Goal: Task Accomplishment & Management: Manage account settings

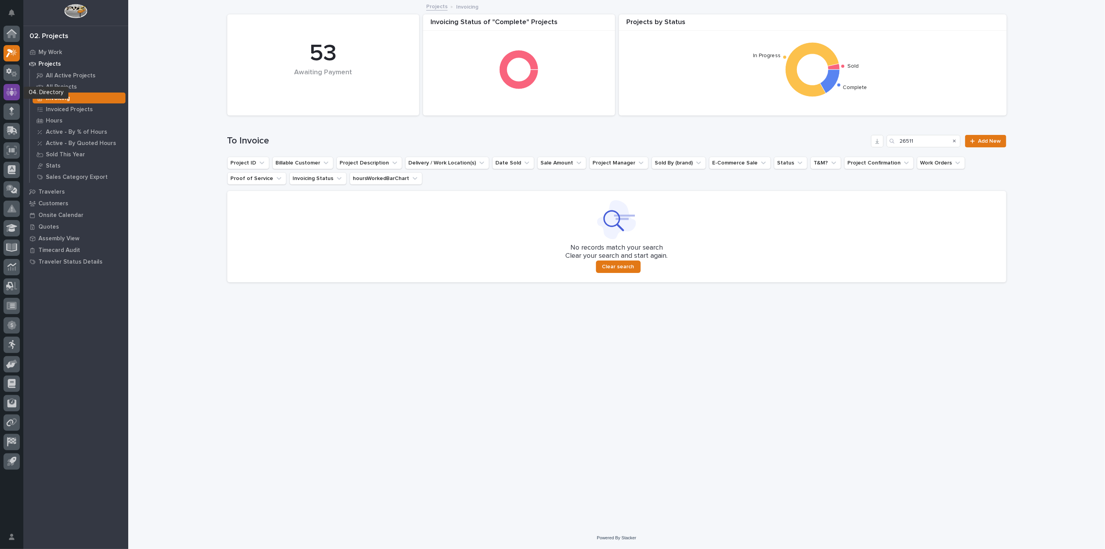
click at [19, 94] on div at bounding box center [11, 92] width 16 height 16
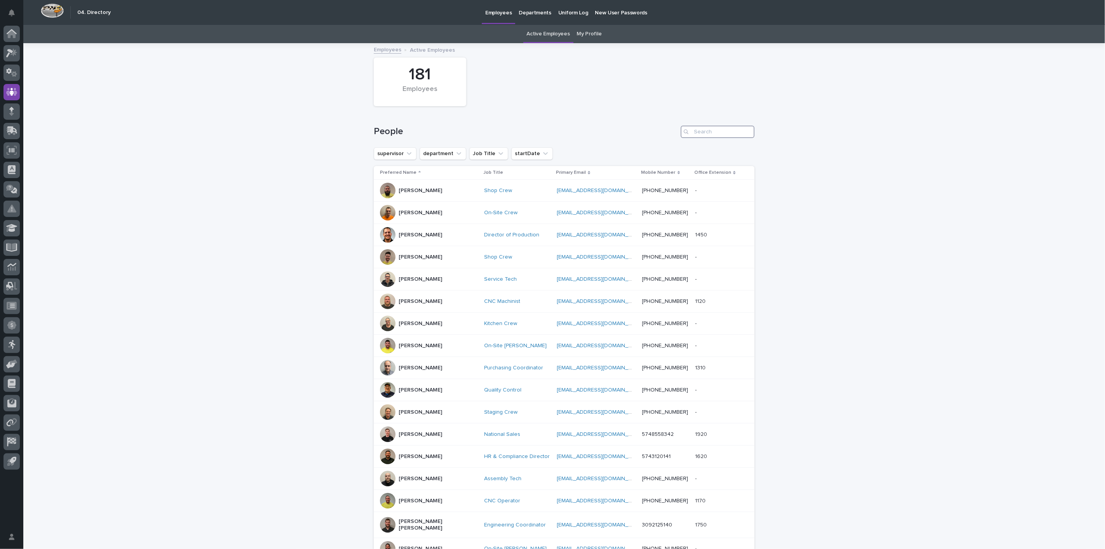
click at [700, 132] on input "Search" at bounding box center [718, 132] width 74 height 12
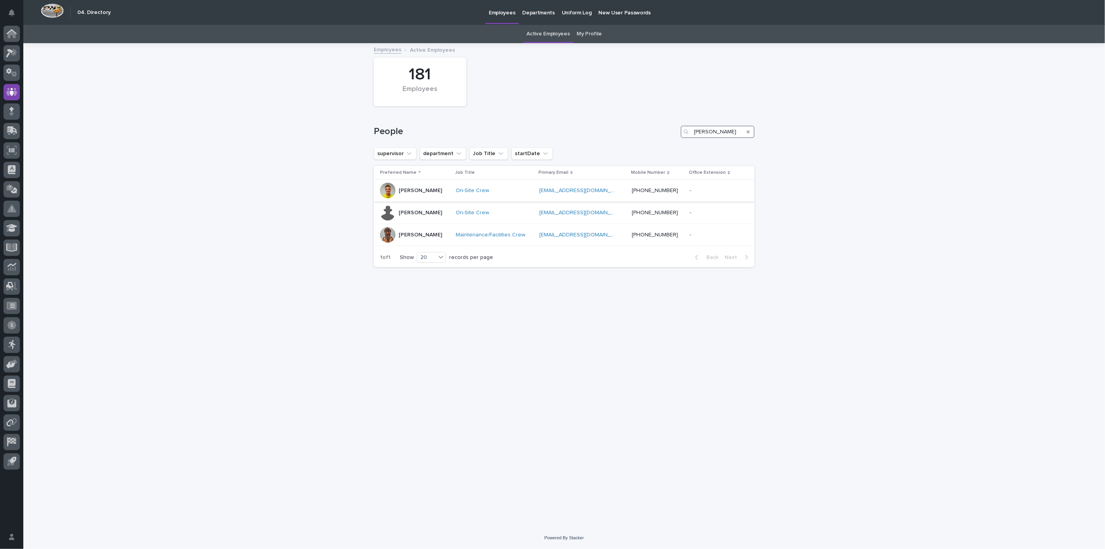
type input "[PERSON_NAME]"
click at [424, 191] on p "[PERSON_NAME]" at bounding box center [421, 190] width 44 height 7
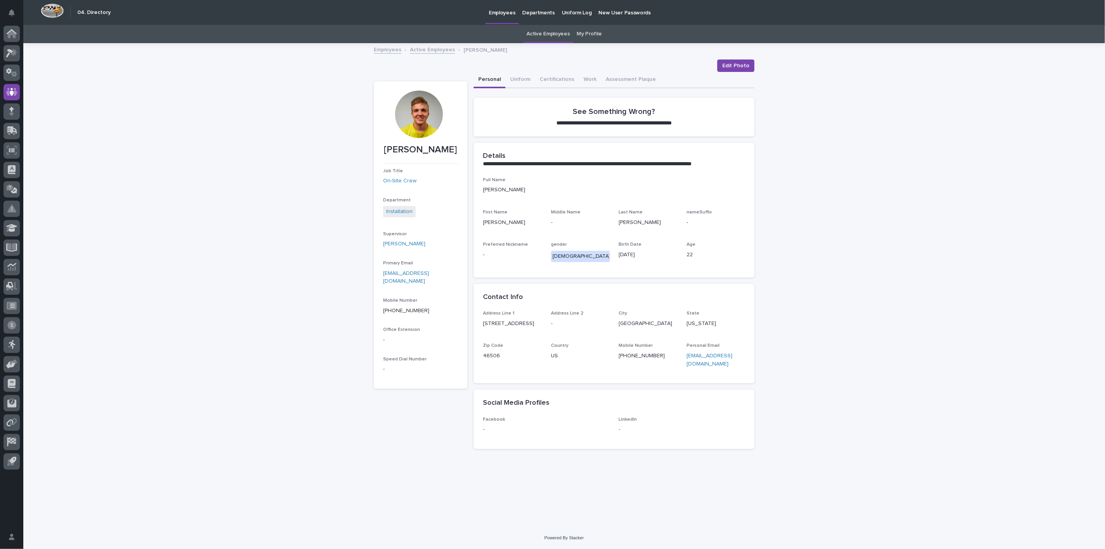
click at [424, 115] on div at bounding box center [418, 114] width 47 height 47
click at [19, 55] on div at bounding box center [11, 53] width 16 height 16
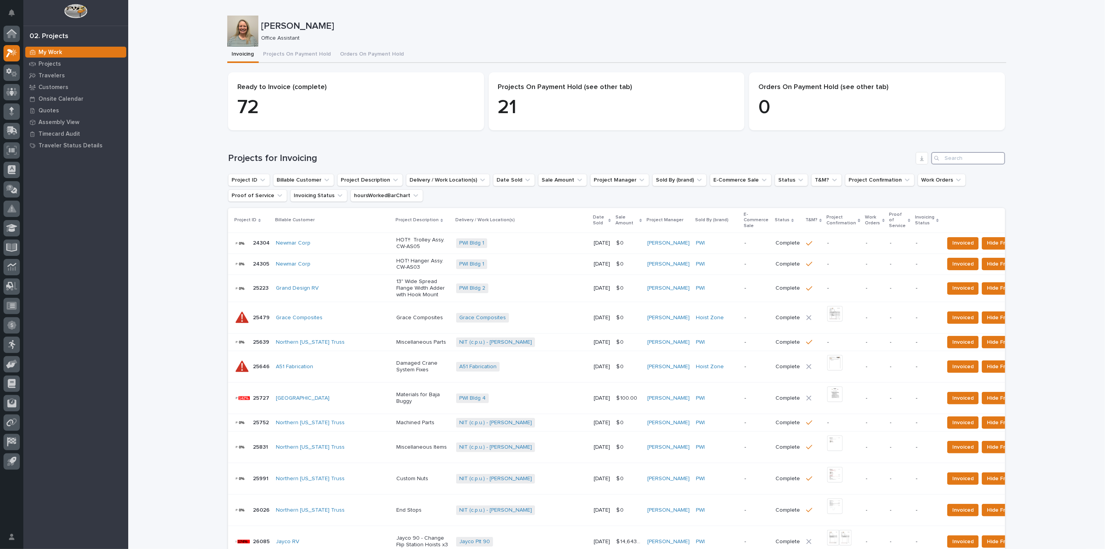
click at [965, 155] on input "Search" at bounding box center [969, 158] width 74 height 12
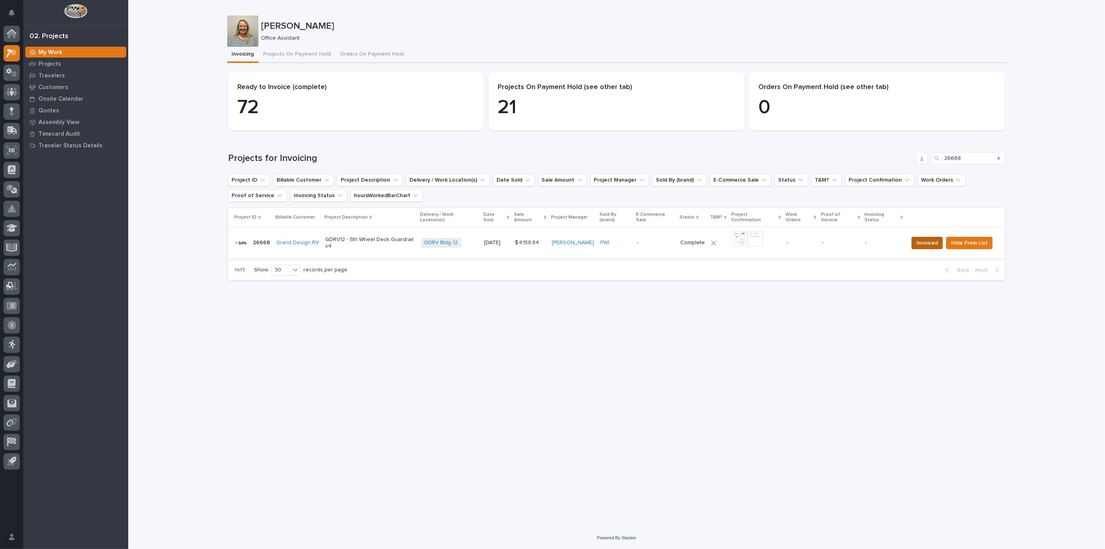
click at [914, 239] on button "Invoiced" at bounding box center [927, 243] width 31 height 12
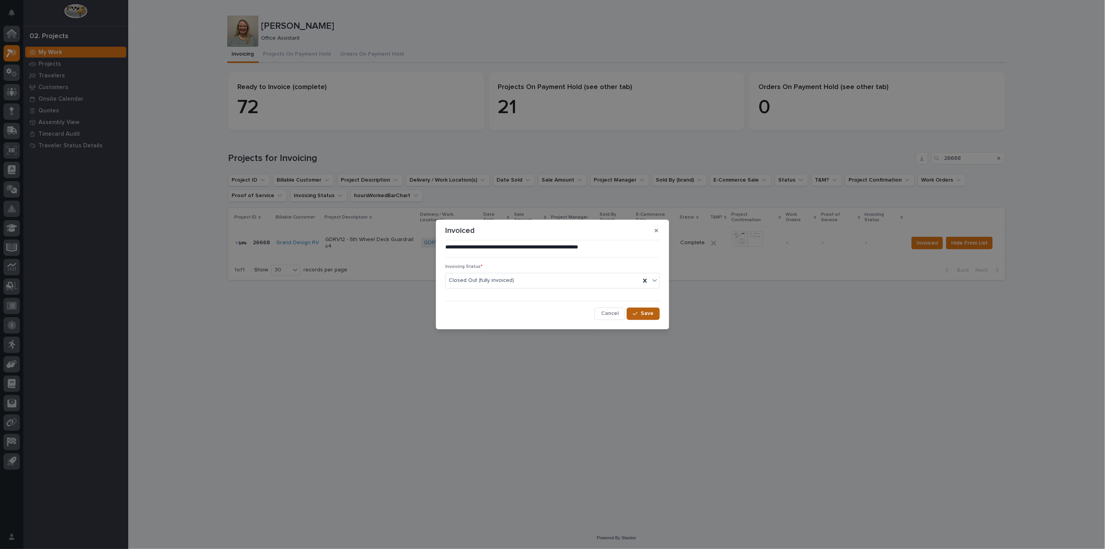
click at [640, 317] on button "Save" at bounding box center [643, 313] width 33 height 12
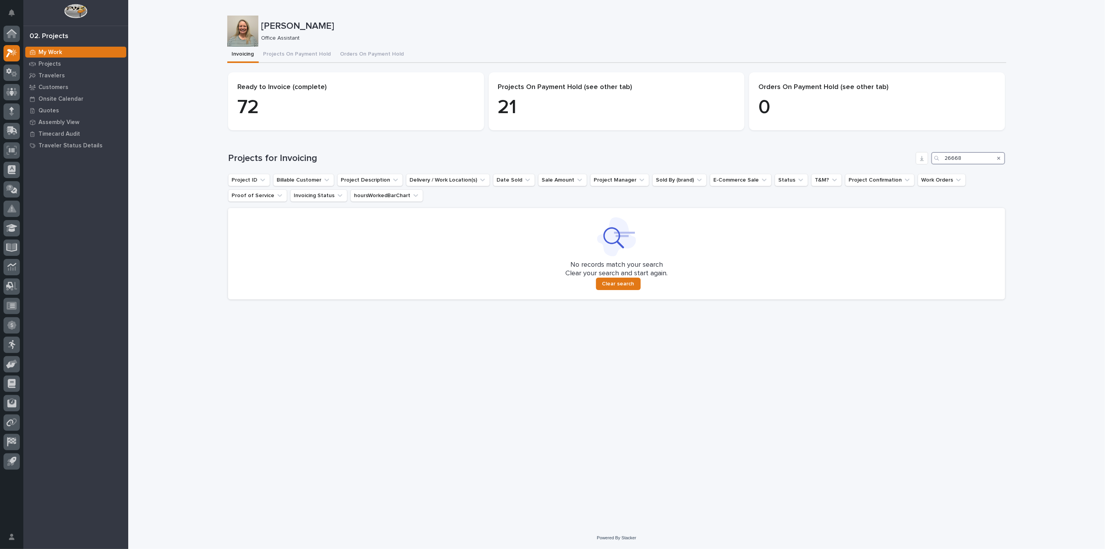
click at [975, 159] on input "26668" at bounding box center [969, 158] width 74 height 12
type input "2"
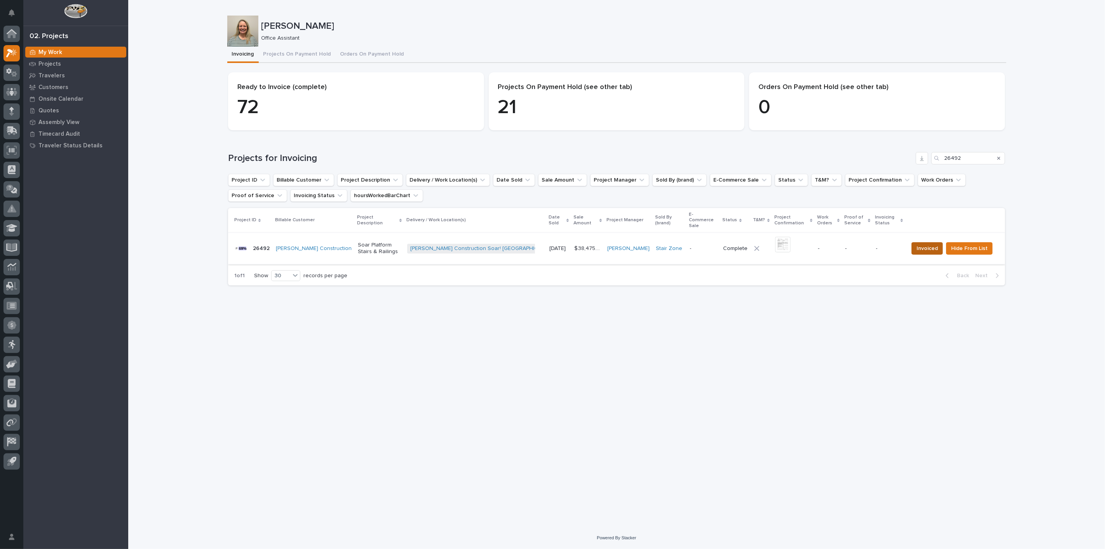
click at [933, 244] on span "Invoiced" at bounding box center [927, 248] width 21 height 9
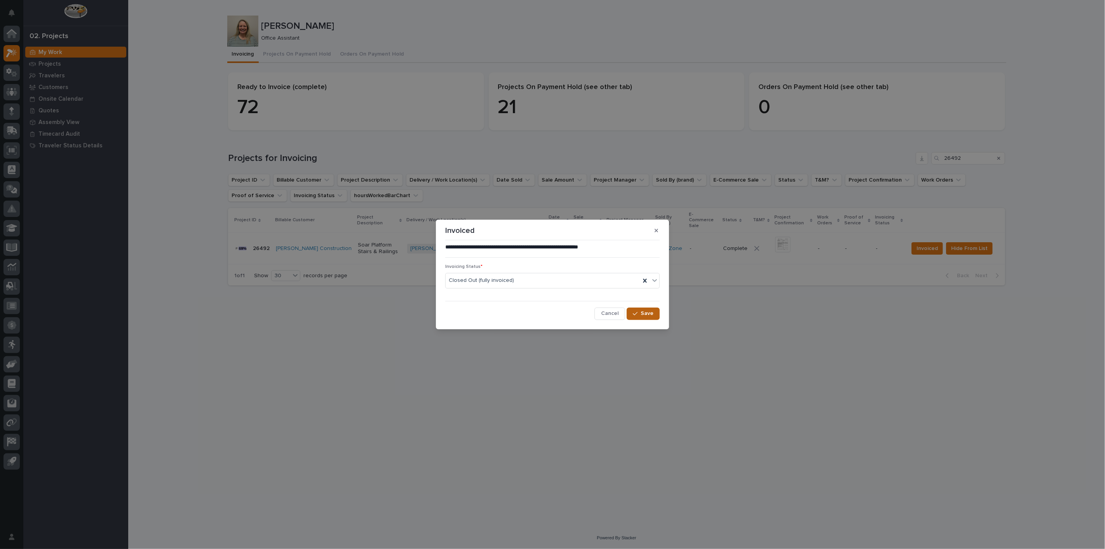
click at [643, 315] on span "Save" at bounding box center [647, 313] width 13 height 7
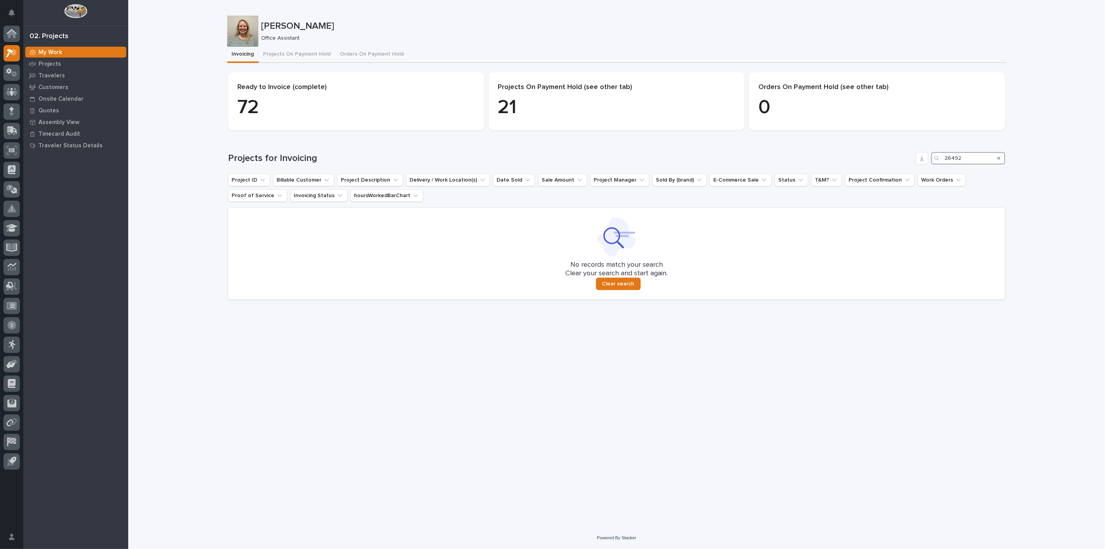
click at [960, 158] on input "26492" at bounding box center [969, 158] width 74 height 12
type input "2"
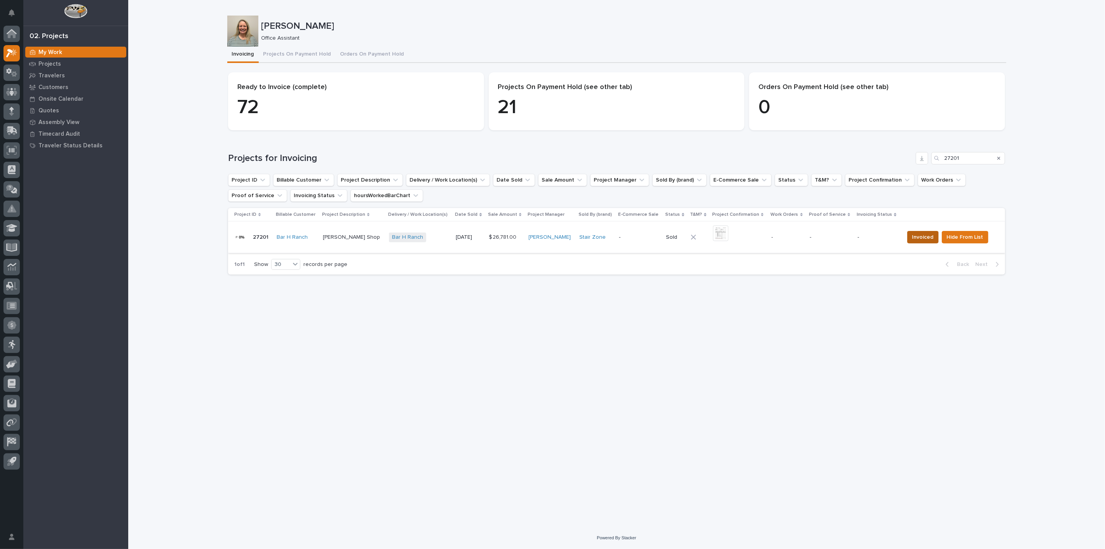
click at [918, 235] on span "Invoiced" at bounding box center [923, 236] width 21 height 9
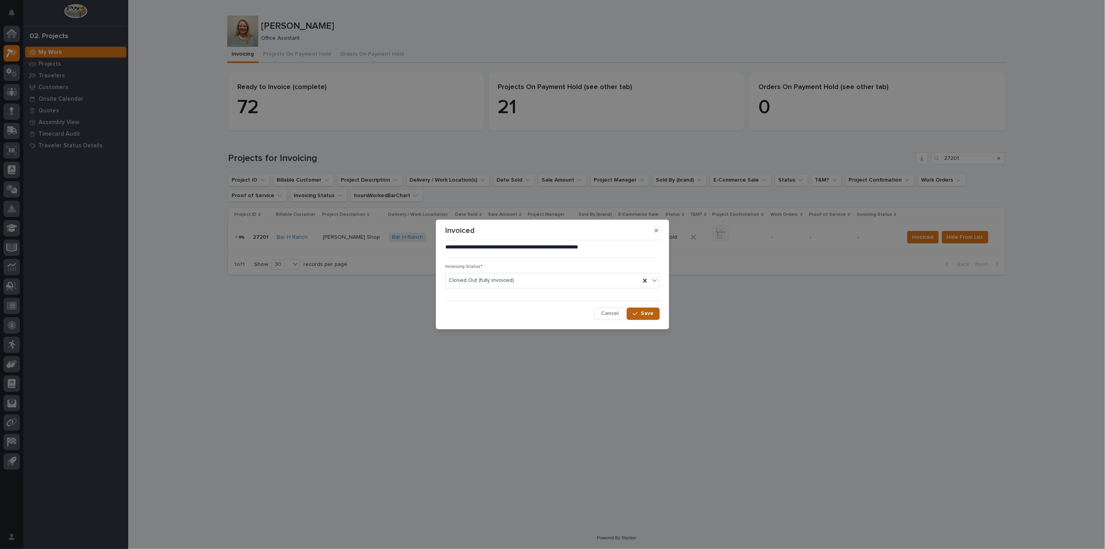
click at [646, 317] on button "Save" at bounding box center [643, 313] width 33 height 12
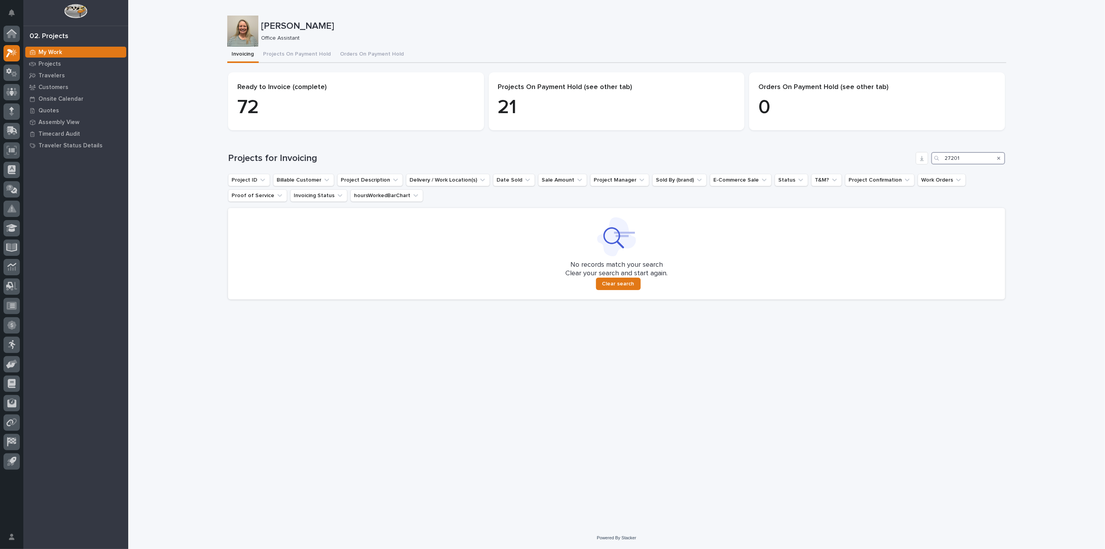
click at [966, 159] on input "27201" at bounding box center [969, 158] width 74 height 12
type input "2"
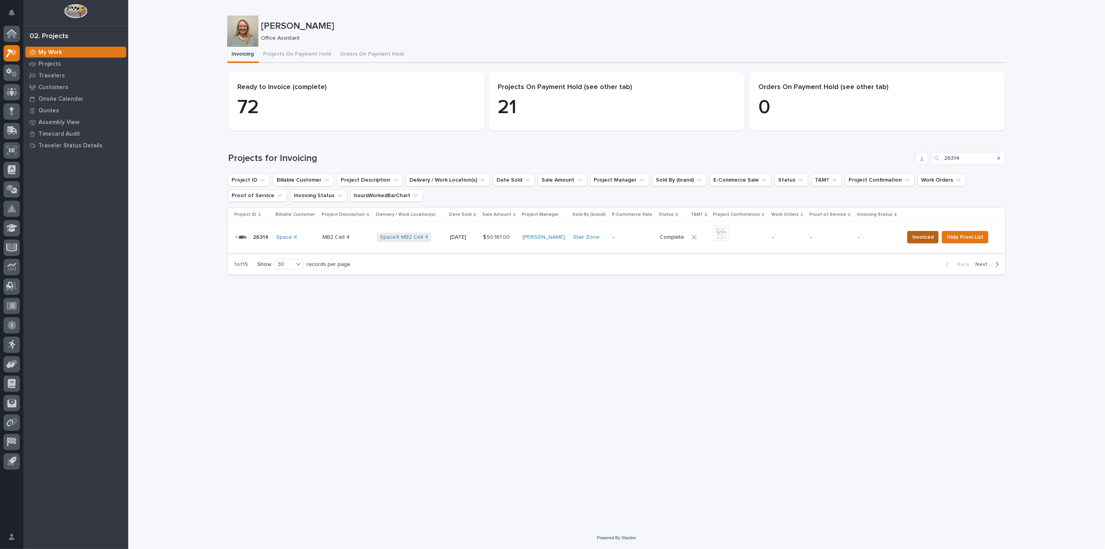
click at [916, 234] on span "Invoiced" at bounding box center [923, 236] width 21 height 9
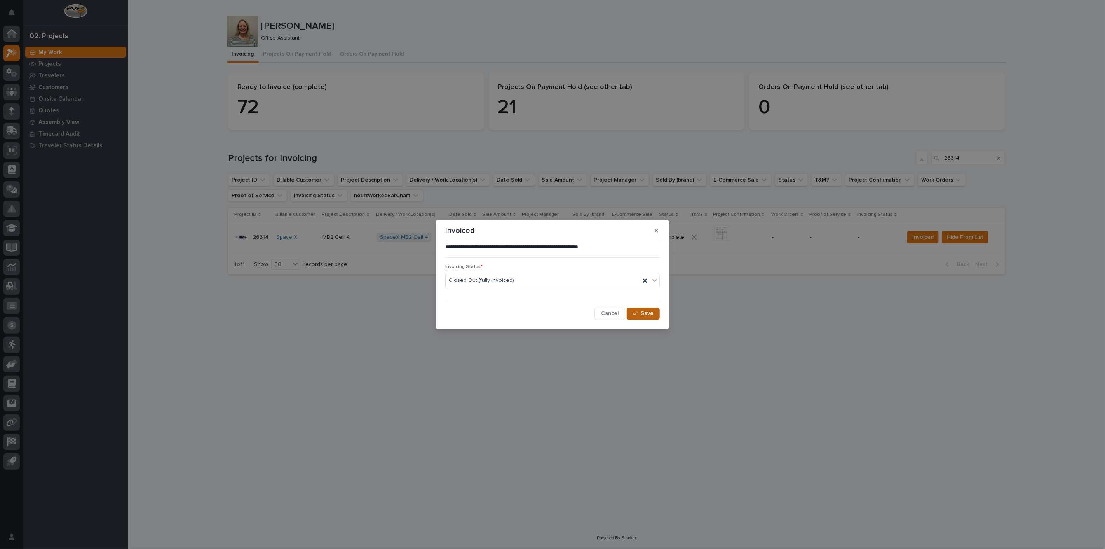
click at [641, 308] on button "Save" at bounding box center [643, 313] width 33 height 12
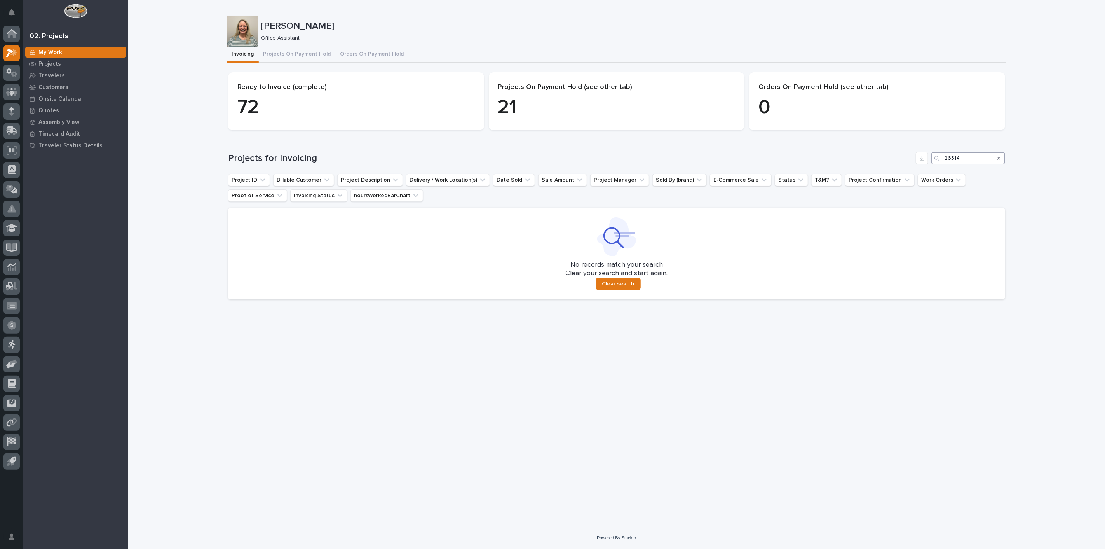
click at [968, 159] on input "26314" at bounding box center [969, 158] width 74 height 12
type input "2"
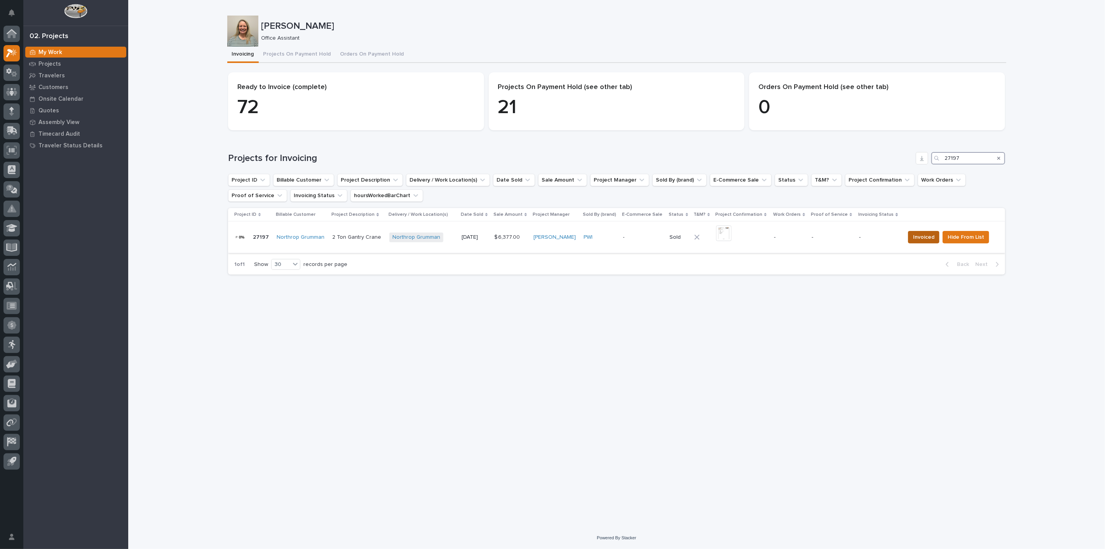
type input "27197"
click at [921, 241] on span "Invoiced" at bounding box center [923, 236] width 21 height 9
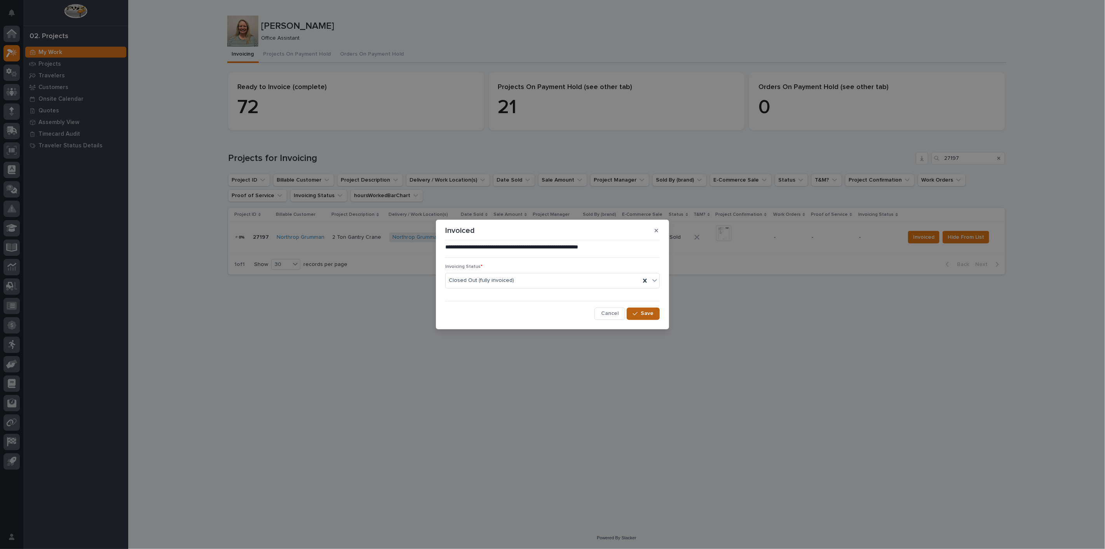
click at [646, 316] on span "Save" at bounding box center [647, 313] width 13 height 7
